Goal: Obtain resource: Download file/media

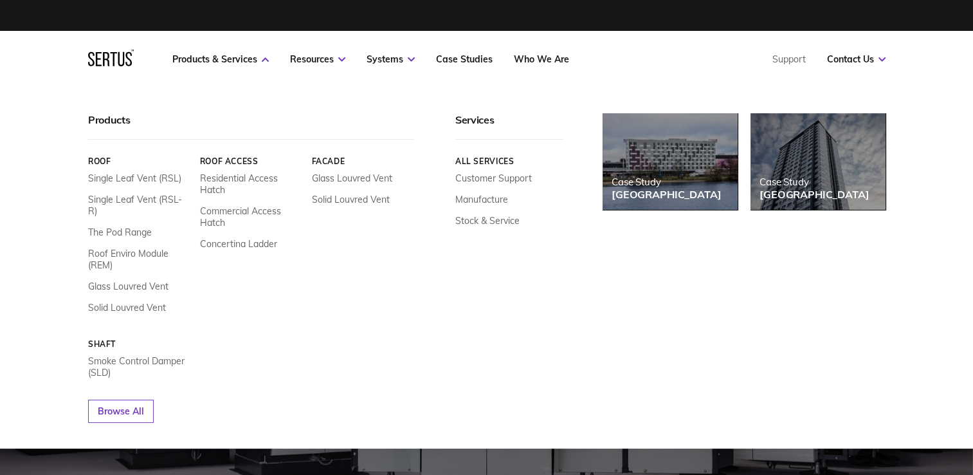
click at [242, 184] on link "Residential Access Hatch" at bounding box center [250, 183] width 102 height 23
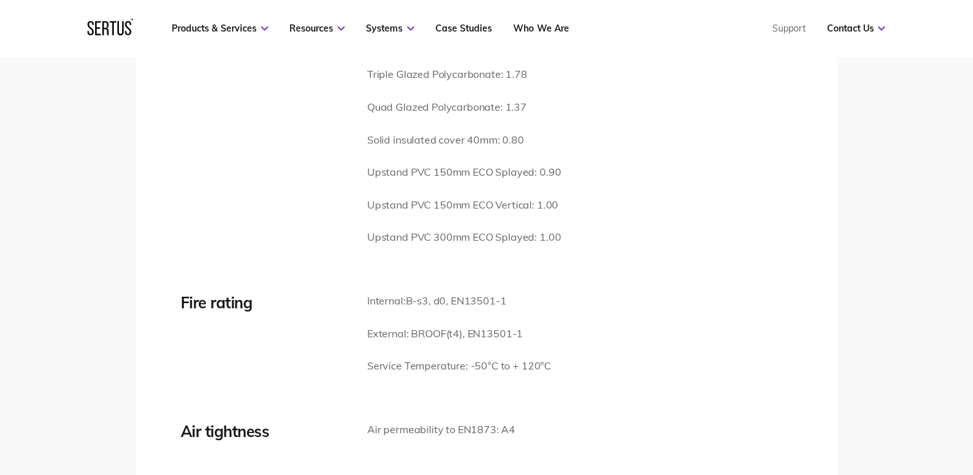
scroll to position [1736, 0]
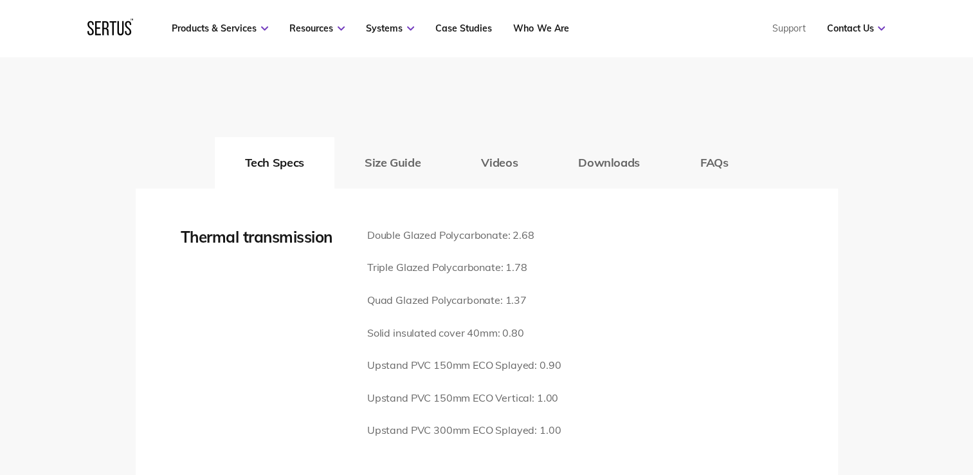
click at [415, 137] on button "Size Guide" at bounding box center [392, 162] width 116 height 51
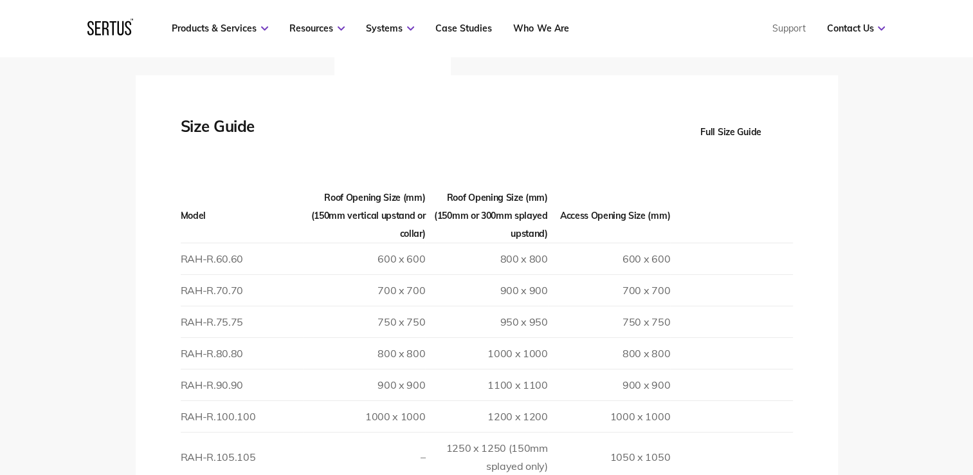
scroll to position [1929, 0]
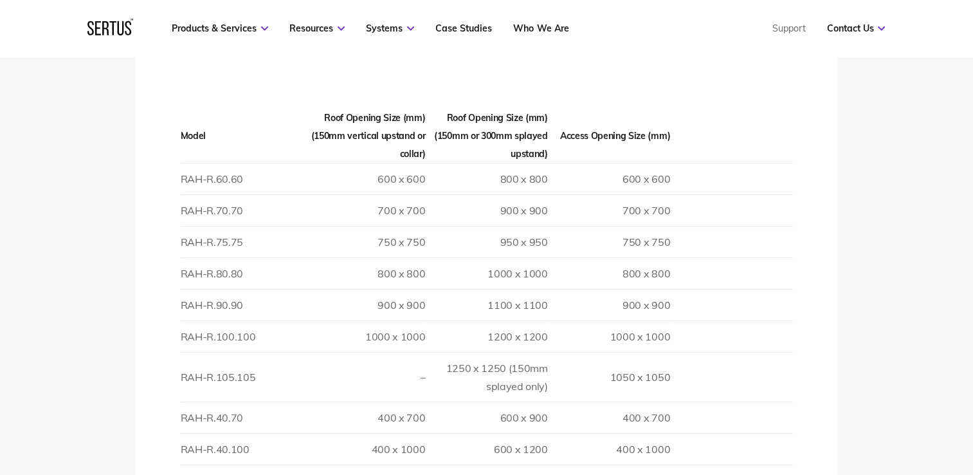
click at [209, 257] on td "RAH-R.80.80" at bounding box center [242, 273] width 122 height 32
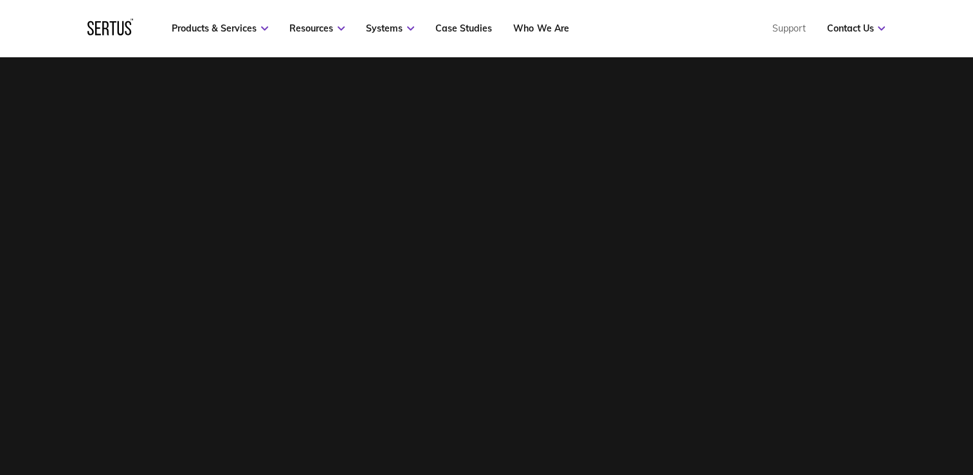
scroll to position [514, 0]
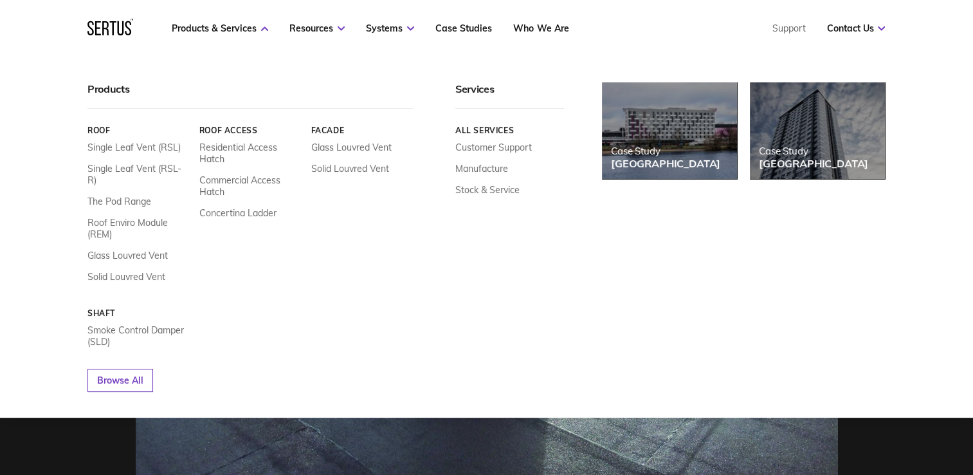
click at [219, 148] on link "Residential Access Hatch" at bounding box center [250, 152] width 102 height 23
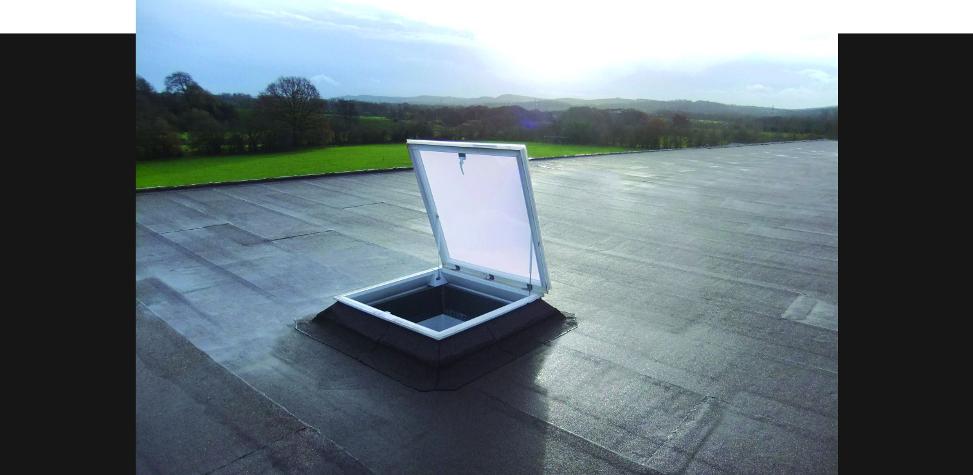
scroll to position [0, 0]
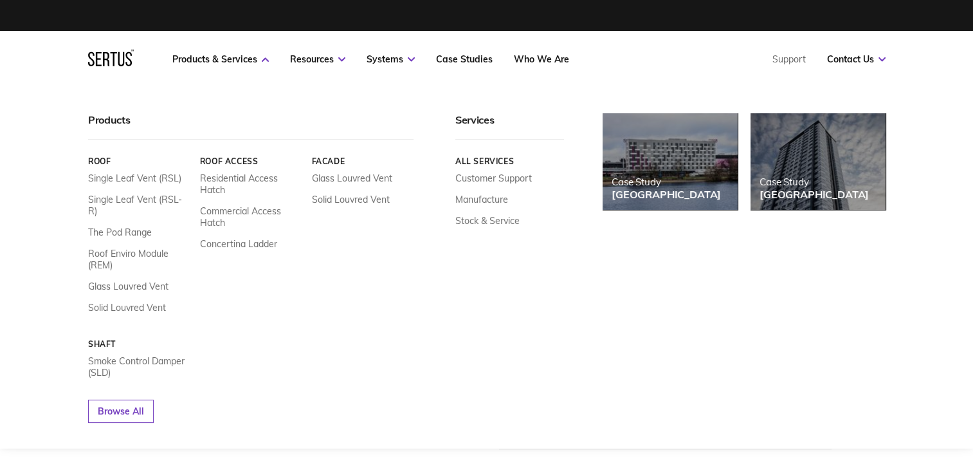
click at [242, 176] on link "Residential Access Hatch" at bounding box center [250, 183] width 102 height 23
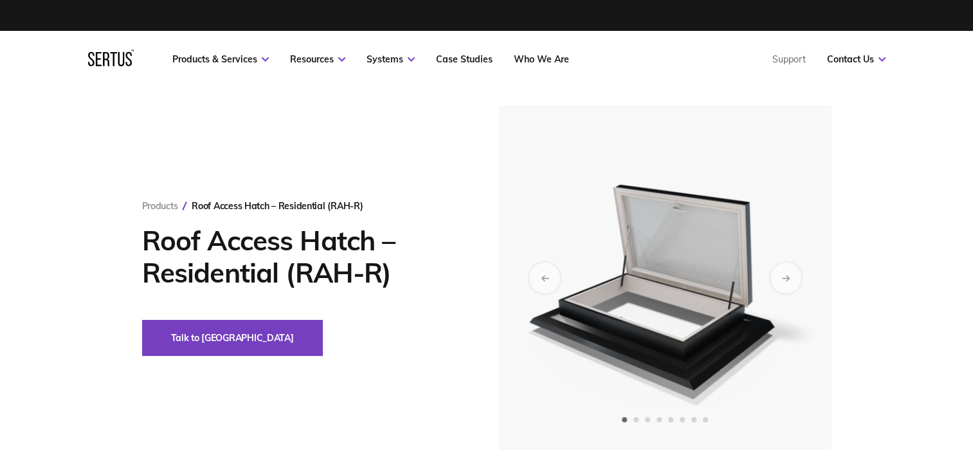
click at [695, 280] on img at bounding box center [665, 277] width 316 height 344
click at [795, 279] on div "Next slide" at bounding box center [785, 277] width 31 height 31
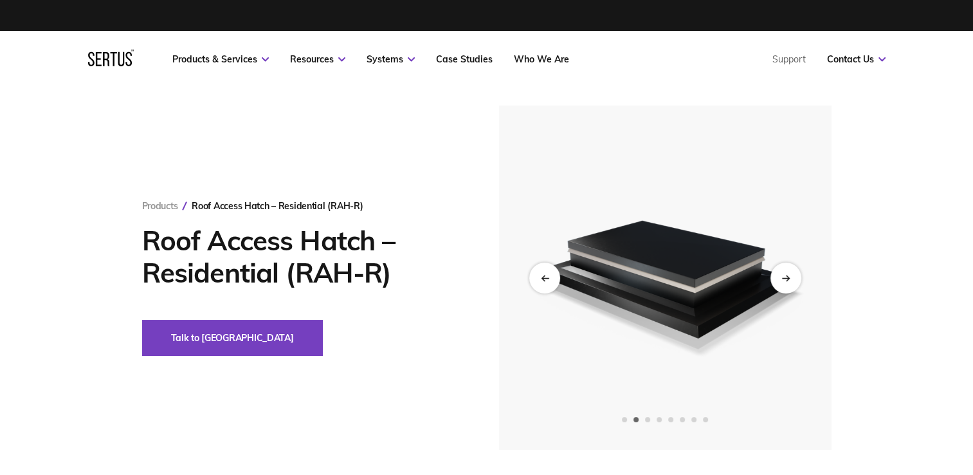
click at [785, 279] on icon "Next slide" at bounding box center [785, 277] width 8 height 7
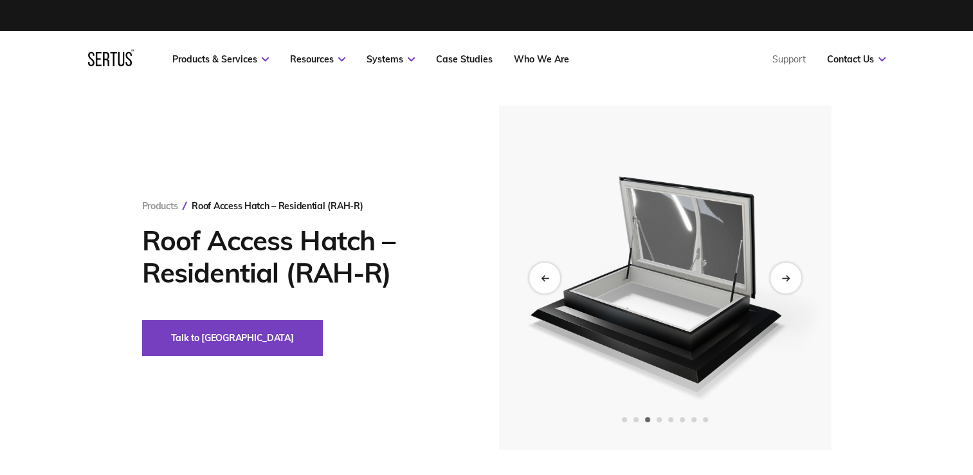
click at [784, 280] on icon "Next slide" at bounding box center [785, 277] width 8 height 7
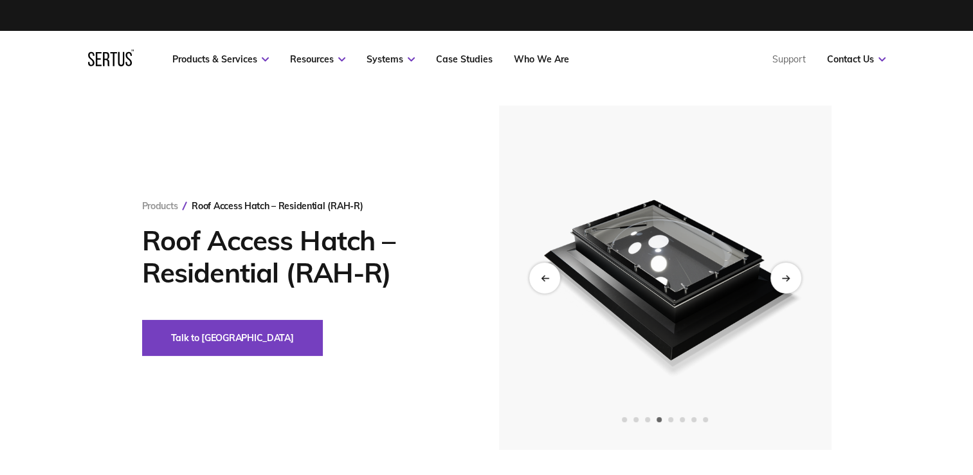
click at [784, 280] on icon "Next slide" at bounding box center [785, 277] width 8 height 7
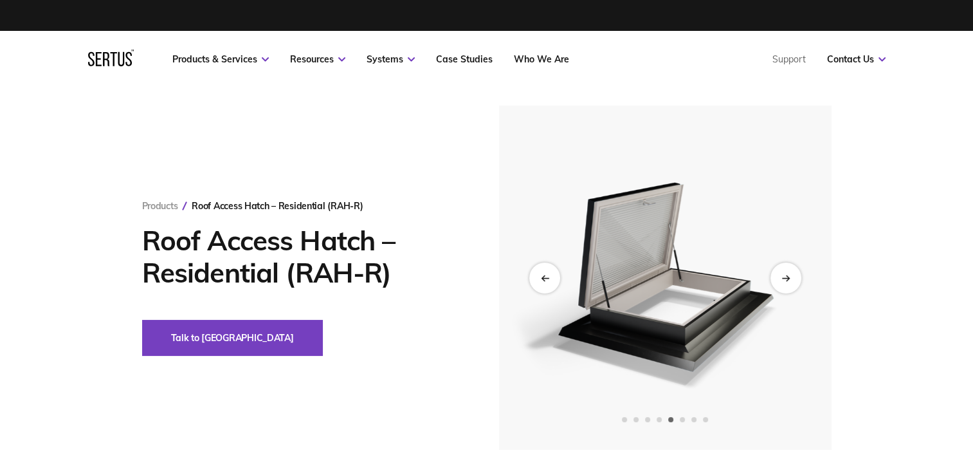
click at [548, 274] on icon "Previous slide" at bounding box center [544, 277] width 8 height 7
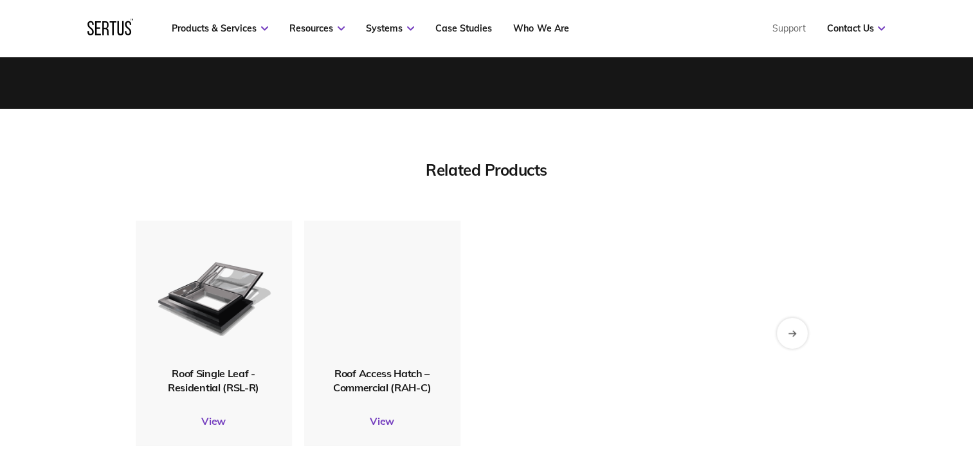
scroll to position [3923, 0]
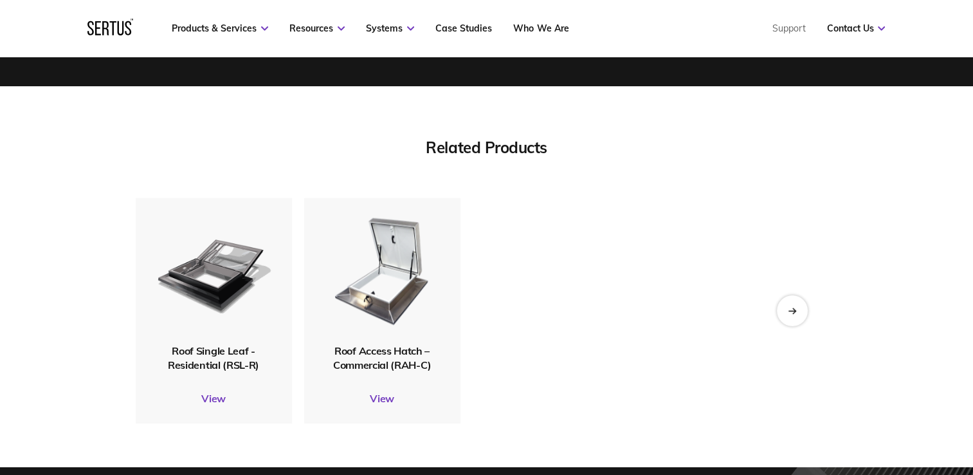
click at [380, 392] on link "View" at bounding box center [382, 398] width 156 height 13
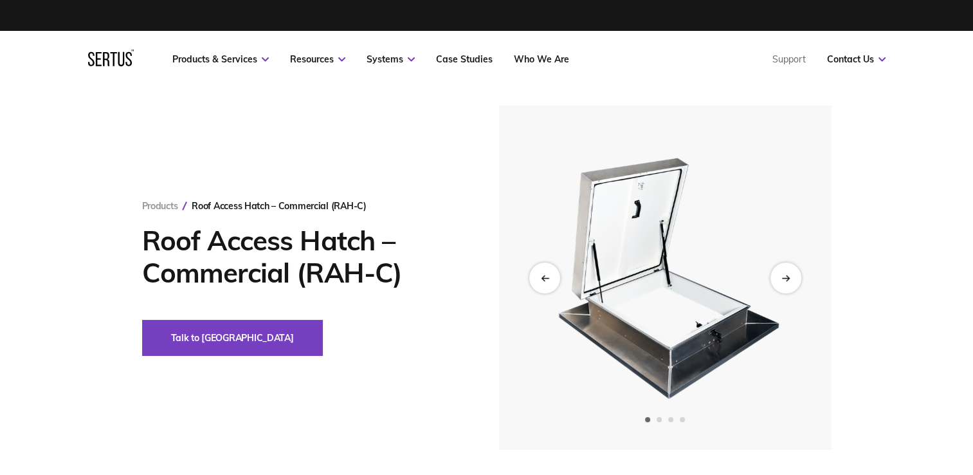
click at [776, 266] on div "Next slide" at bounding box center [785, 277] width 31 height 31
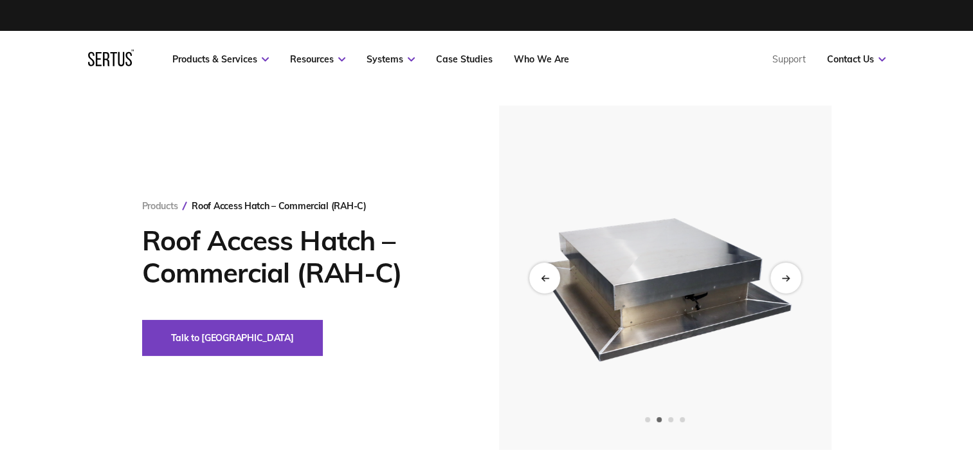
click at [776, 266] on div "Next slide" at bounding box center [785, 277] width 31 height 31
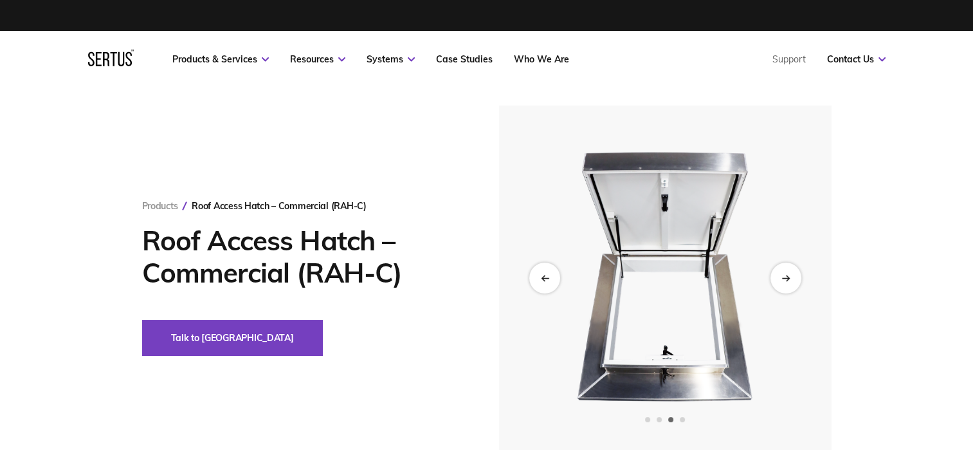
click at [776, 266] on div "Next slide" at bounding box center [785, 277] width 31 height 31
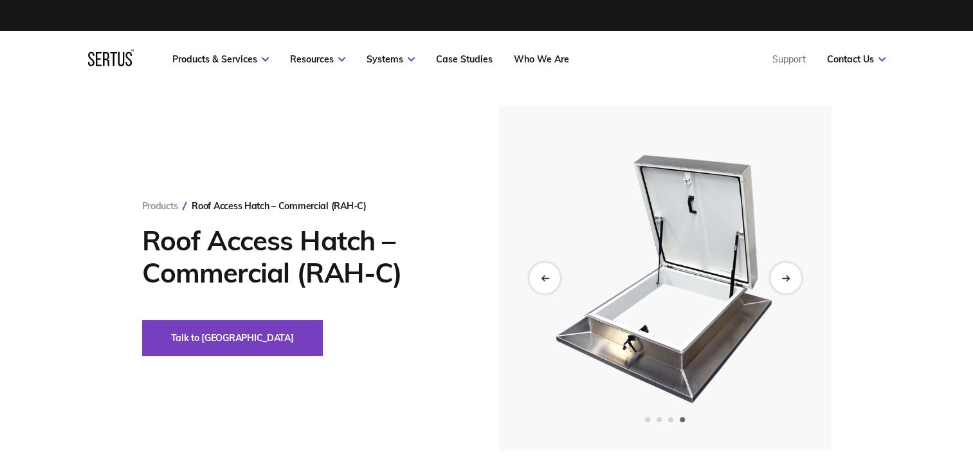
click at [790, 269] on div "Next slide" at bounding box center [785, 277] width 31 height 31
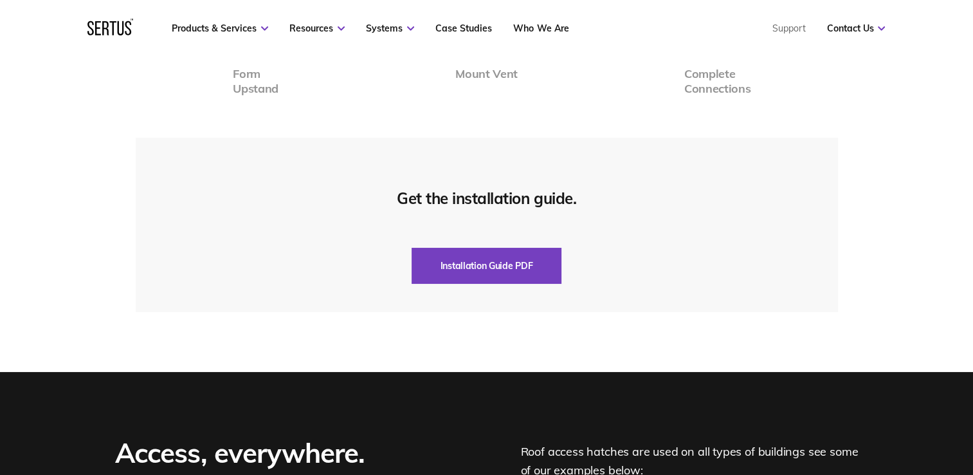
scroll to position [2701, 0]
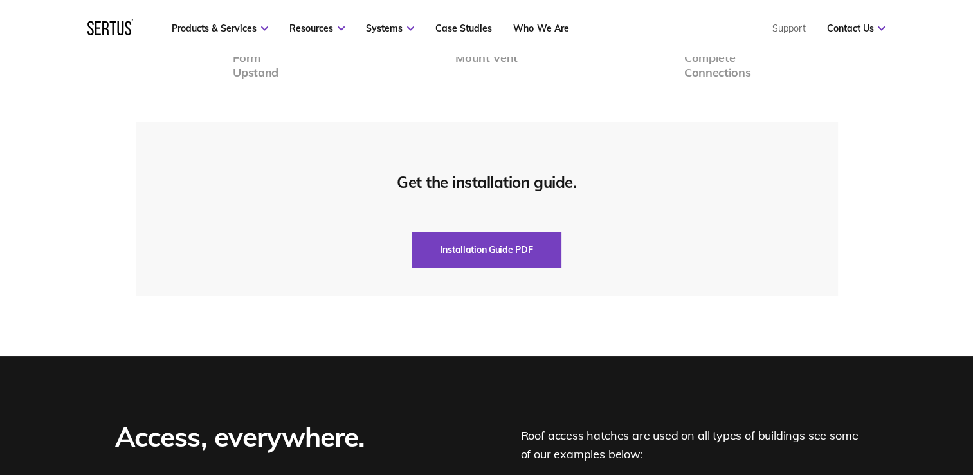
click at [485, 245] on button "Installation Guide PDF" at bounding box center [487, 250] width 150 height 36
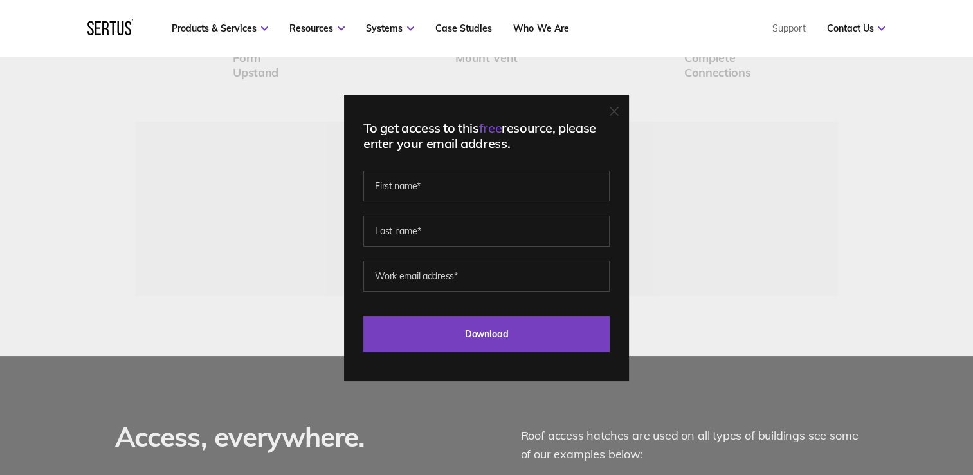
click at [615, 113] on icon at bounding box center [614, 111] width 9 height 9
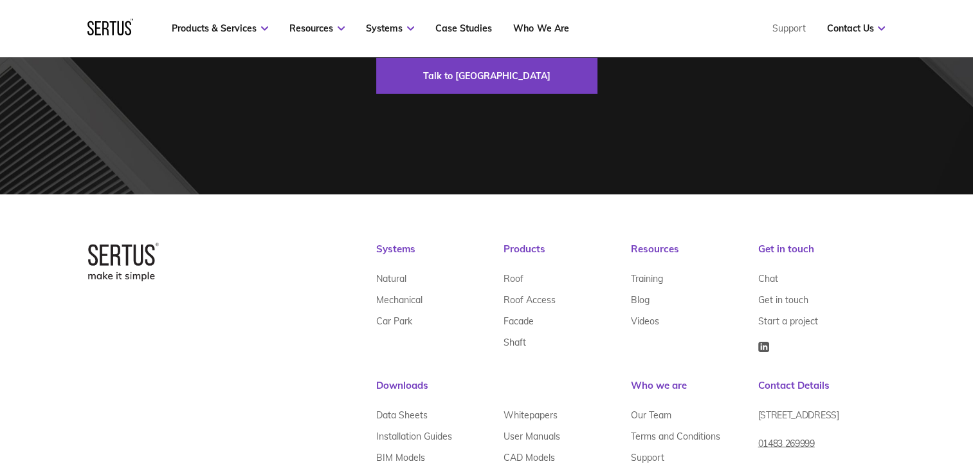
scroll to position [4122, 0]
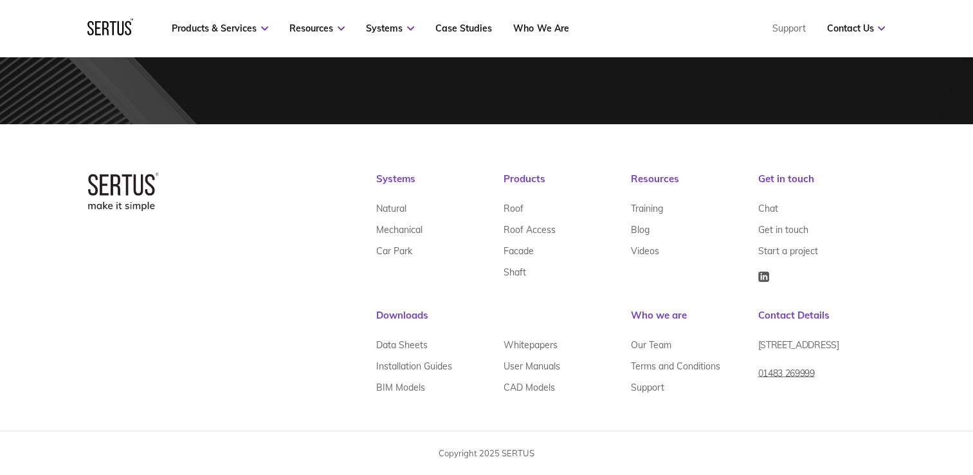
click at [442, 368] on link "Installation Guides" at bounding box center [414, 366] width 76 height 21
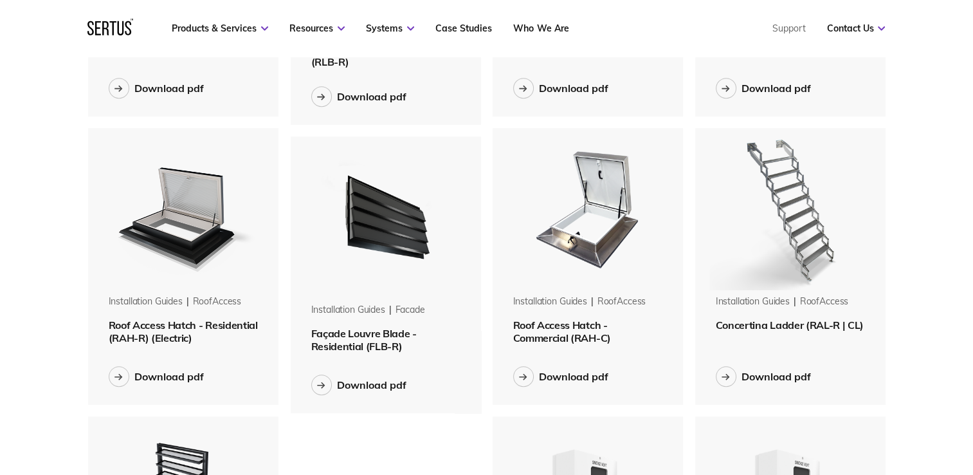
scroll to position [579, 0]
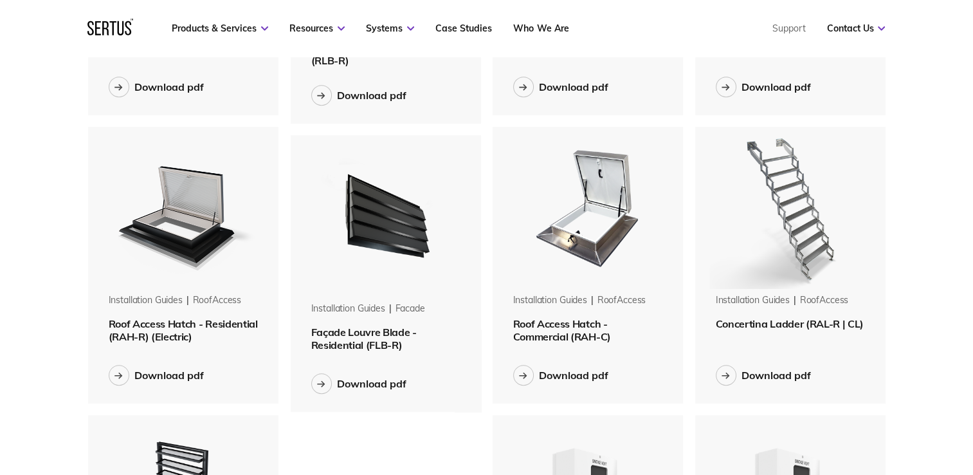
click at [584, 337] on span "Roof Access Hatch - Commercial (RAH-C)" at bounding box center [562, 330] width 98 height 26
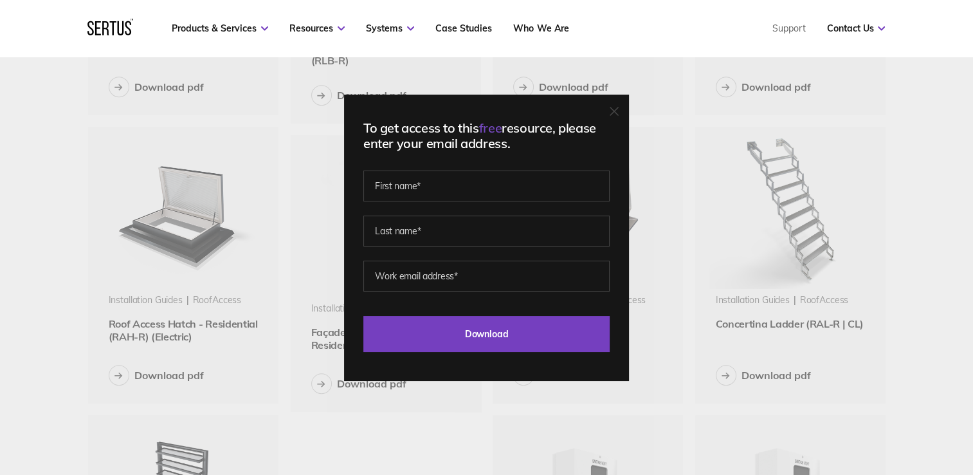
drag, startPoint x: 46, startPoint y: 167, endPoint x: 60, endPoint y: 163, distance: 14.5
click at [46, 167] on div "To get access to this free resource, please enter your email address. Last Down…" at bounding box center [486, 237] width 973 height 475
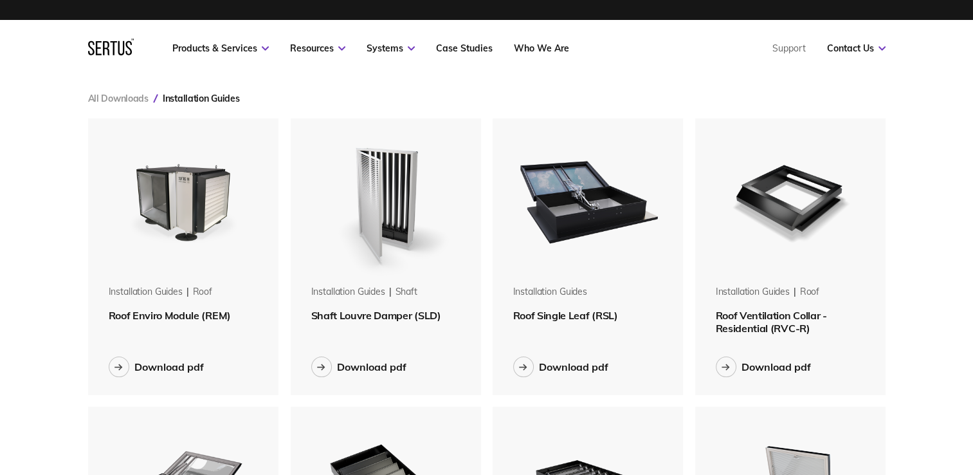
scroll to position [0, 0]
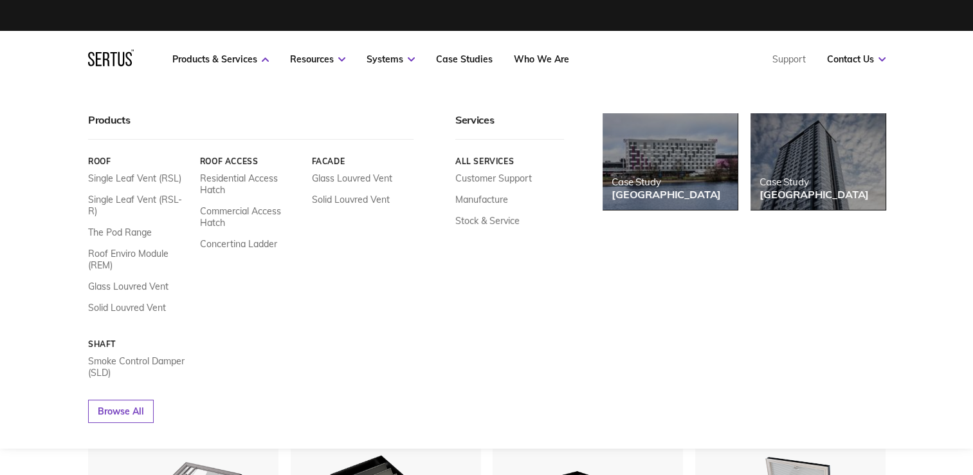
click at [486, 224] on link "Stock & Service" at bounding box center [487, 221] width 64 height 12
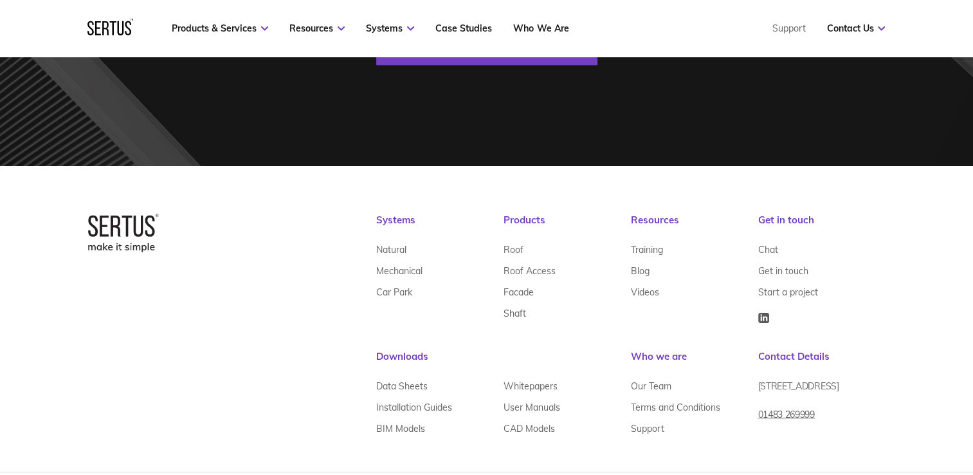
scroll to position [1588, 0]
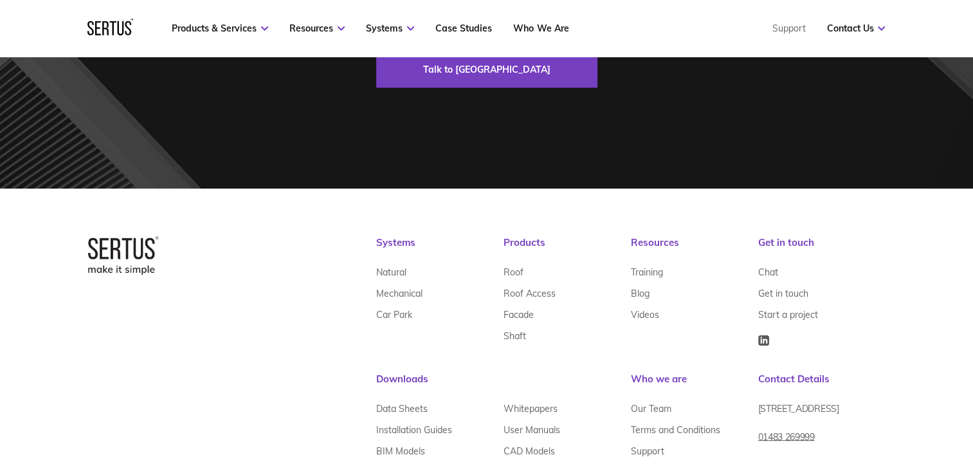
click at [506, 289] on link "Roof Access" at bounding box center [530, 293] width 52 height 21
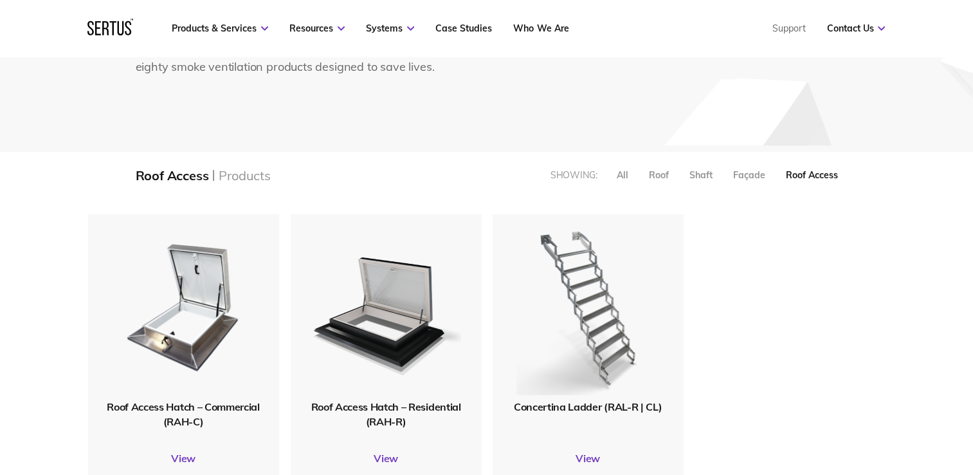
scroll to position [257, 0]
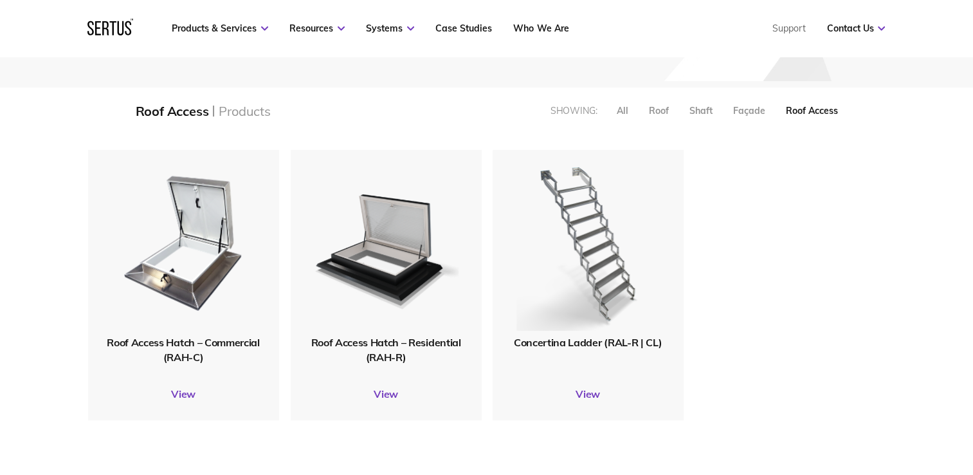
click at [203, 343] on span "Roof Access Hatch – Commercial (RAH-C)" at bounding box center [183, 349] width 152 height 27
click at [182, 394] on link "View" at bounding box center [183, 393] width 191 height 13
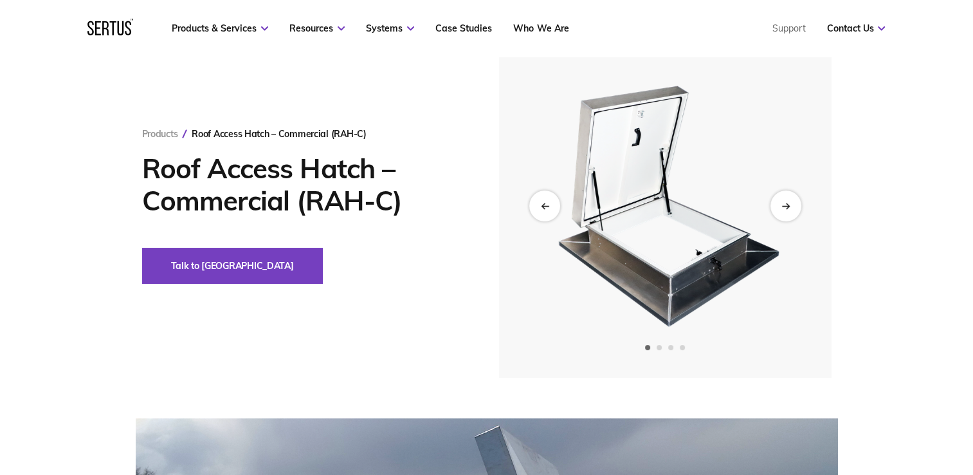
scroll to position [64, 0]
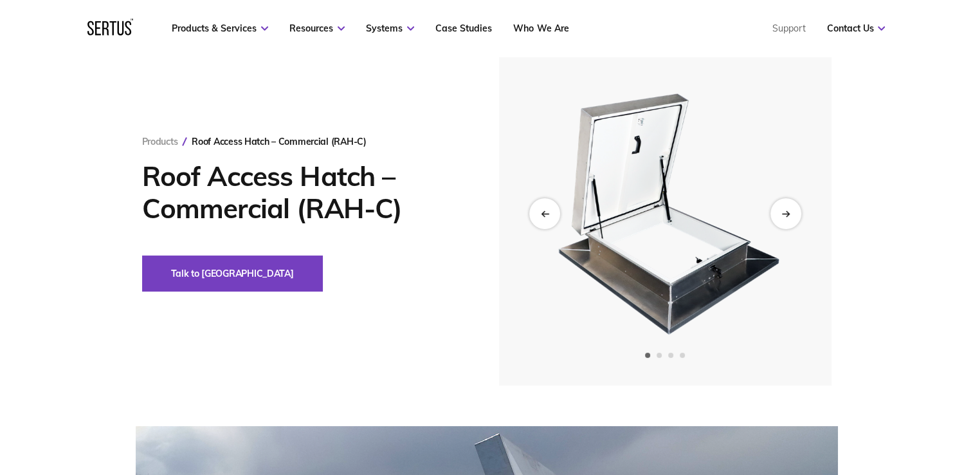
click at [792, 215] on div "Next slide" at bounding box center [785, 213] width 31 height 31
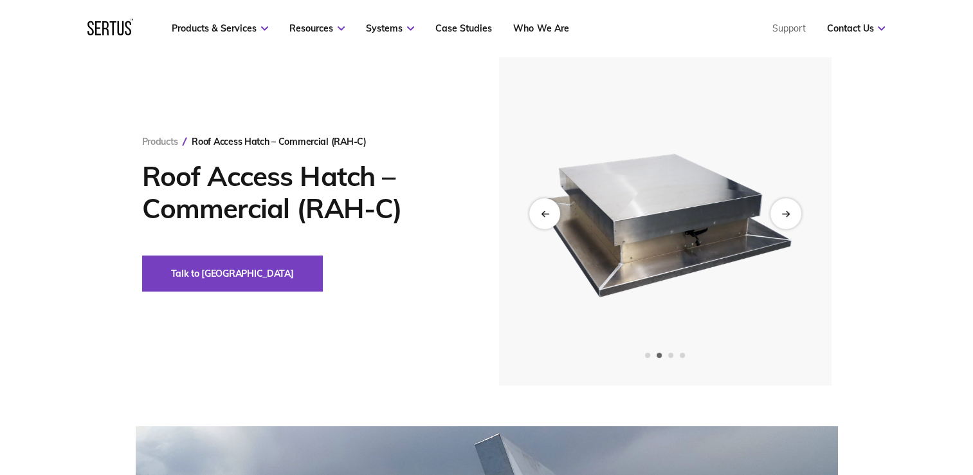
click at [792, 215] on div "Next slide" at bounding box center [785, 213] width 31 height 31
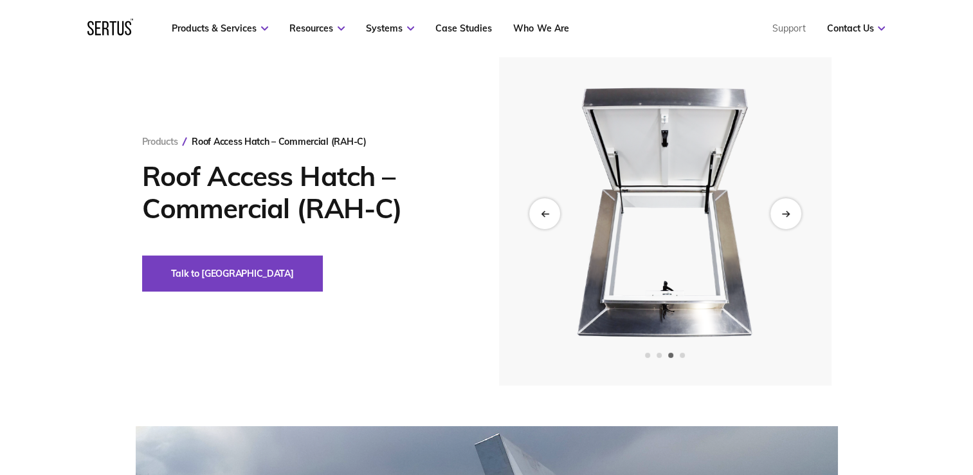
click at [792, 215] on div "Next slide" at bounding box center [785, 213] width 31 height 31
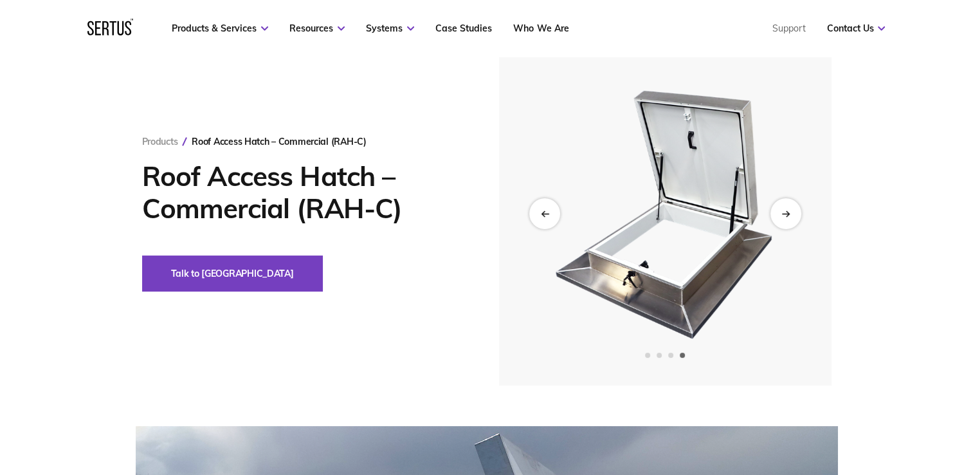
click at [775, 221] on div "Next slide" at bounding box center [785, 213] width 31 height 31
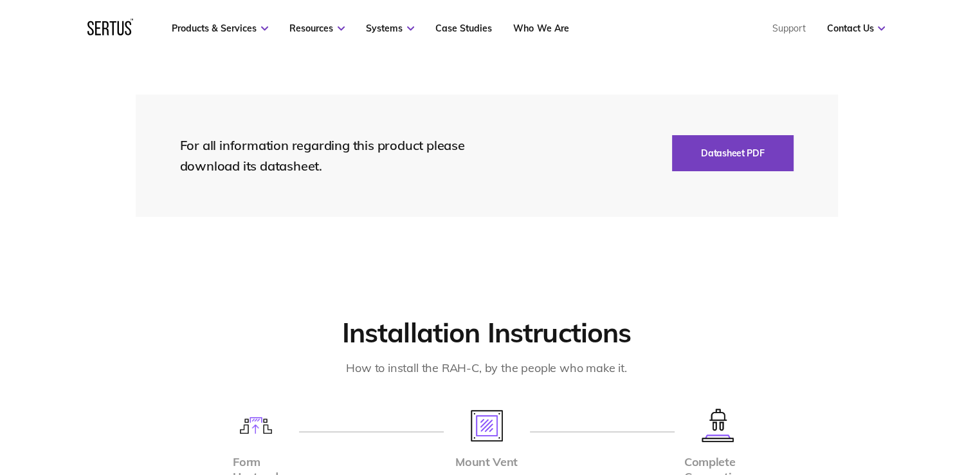
scroll to position [2251, 0]
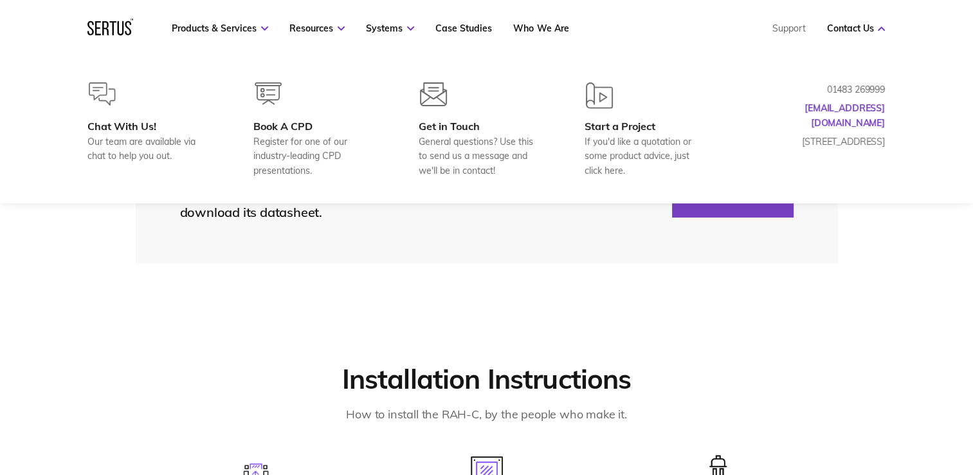
click at [853, 30] on link "Contact Us" at bounding box center [855, 29] width 59 height 12
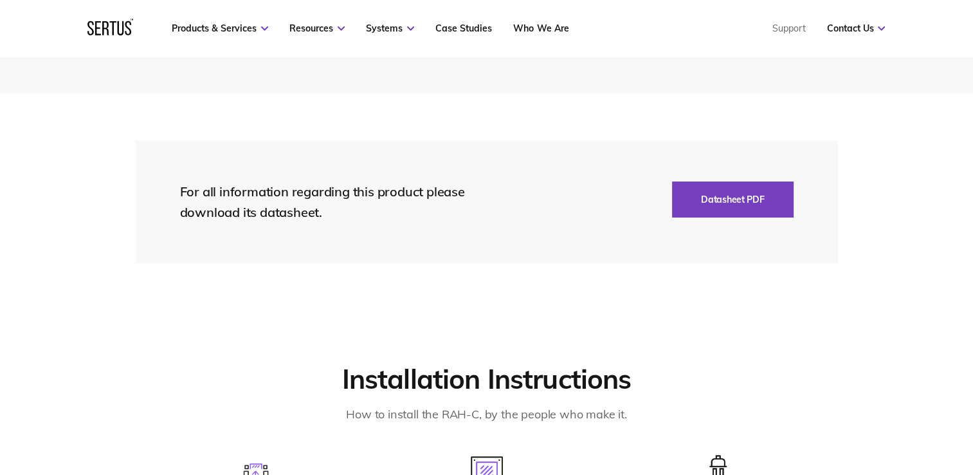
click at [853, 30] on link "Contact Us" at bounding box center [855, 29] width 59 height 12
click at [553, 140] on section "For all information regarding this product please download its datasheet. Datas…" at bounding box center [486, 201] width 973 height 217
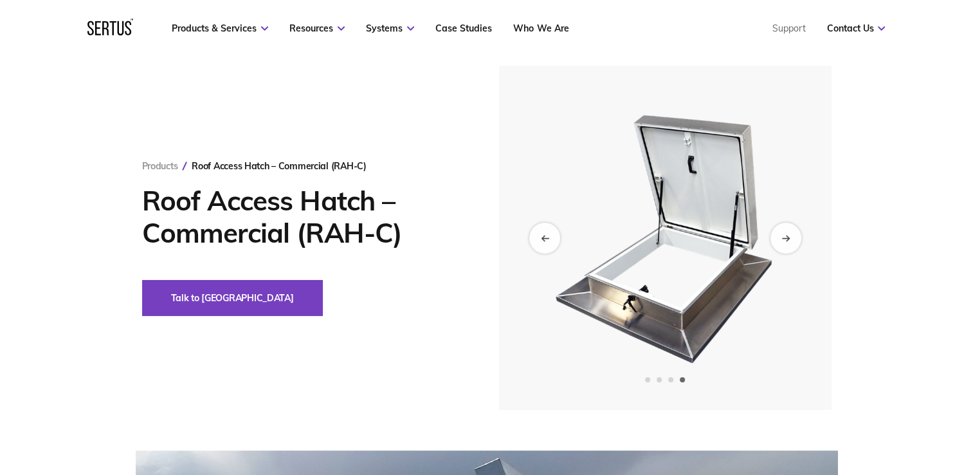
scroll to position [0, 0]
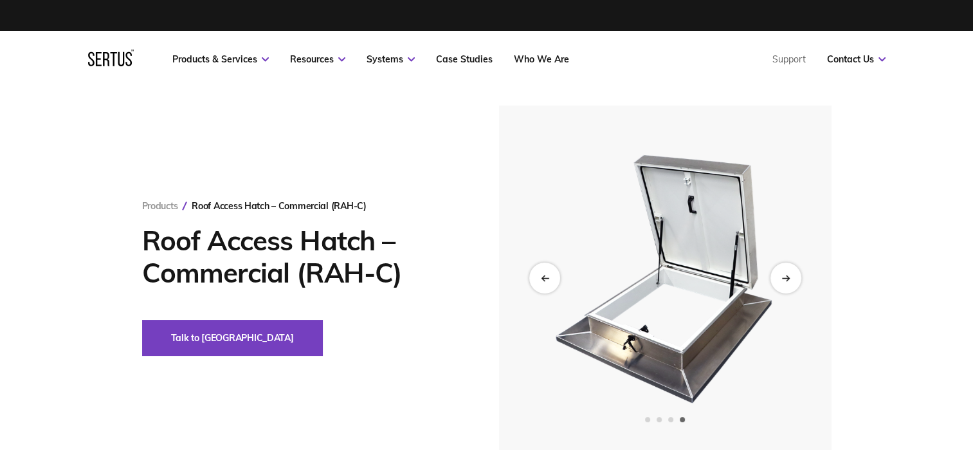
click at [783, 282] on div "Next slide" at bounding box center [785, 277] width 31 height 31
click at [548, 284] on div "Previous slide" at bounding box center [544, 277] width 31 height 31
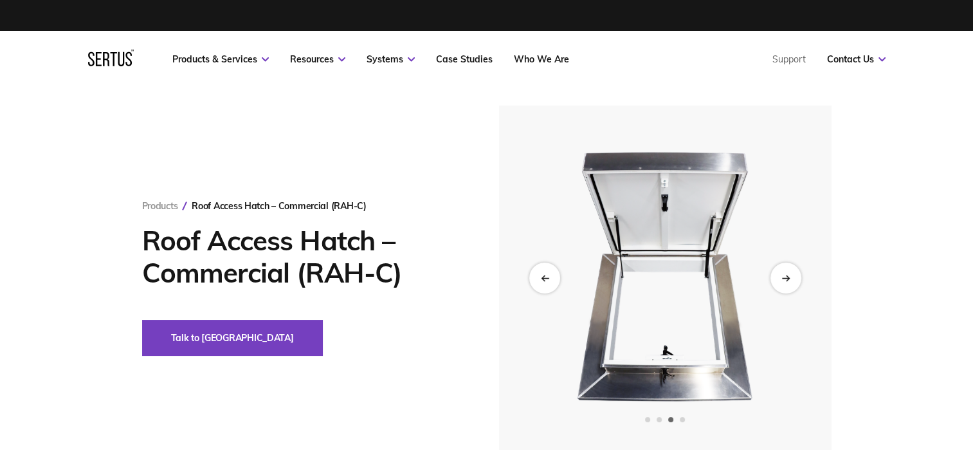
click at [548, 284] on div "Previous slide" at bounding box center [544, 277] width 31 height 31
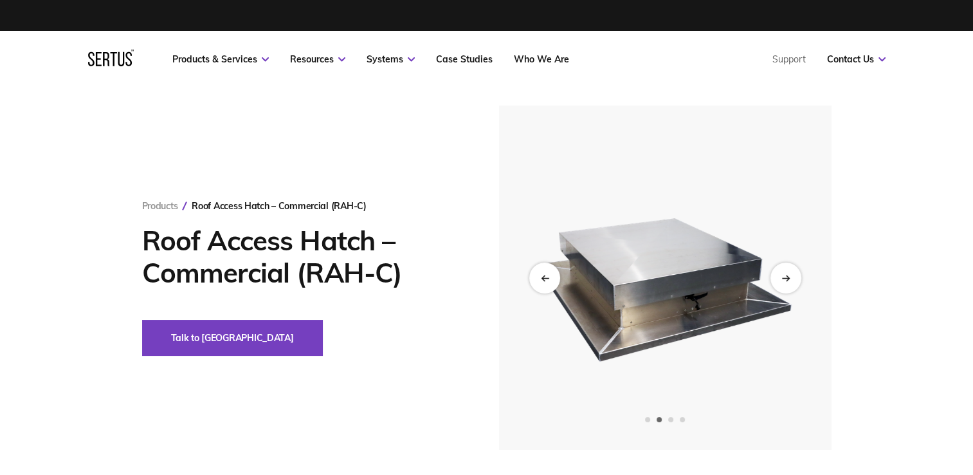
click at [536, 279] on div "Previous slide" at bounding box center [544, 277] width 31 height 31
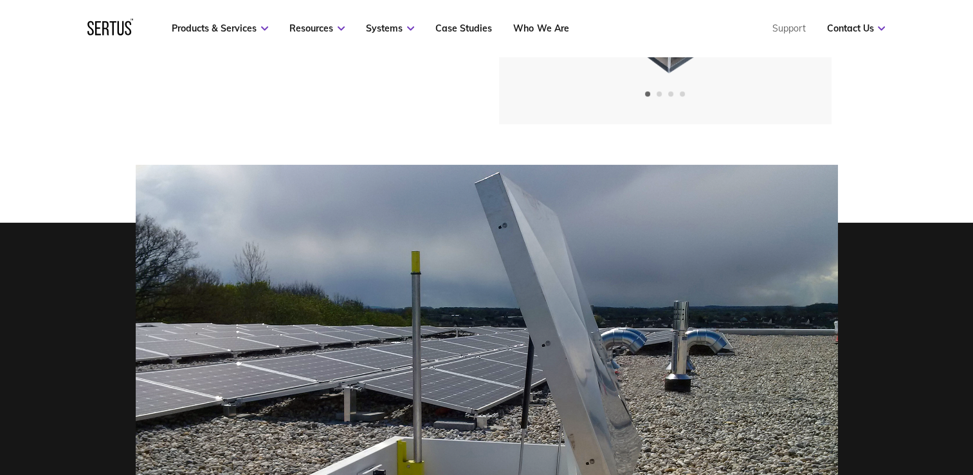
scroll to position [322, 0]
